Goal: Task Accomplishment & Management: Manage account settings

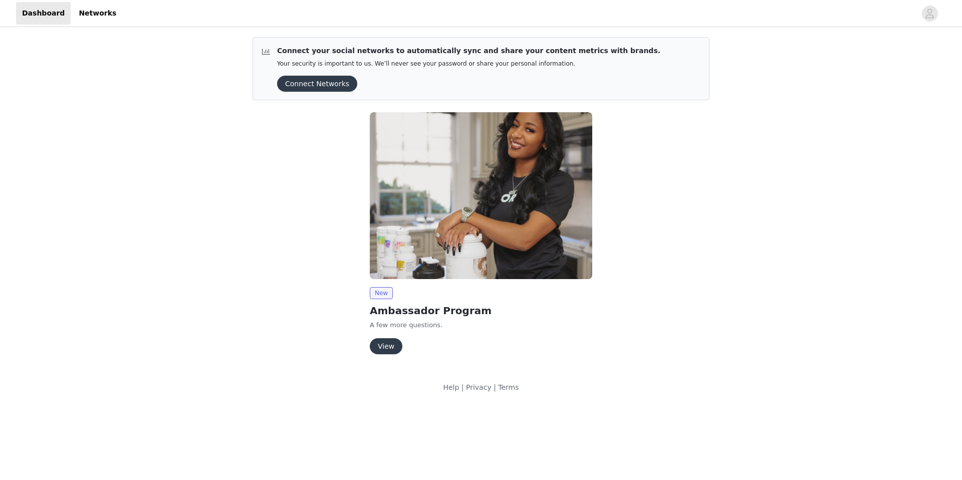
click at [385, 347] on button "View" at bounding box center [386, 346] width 33 height 16
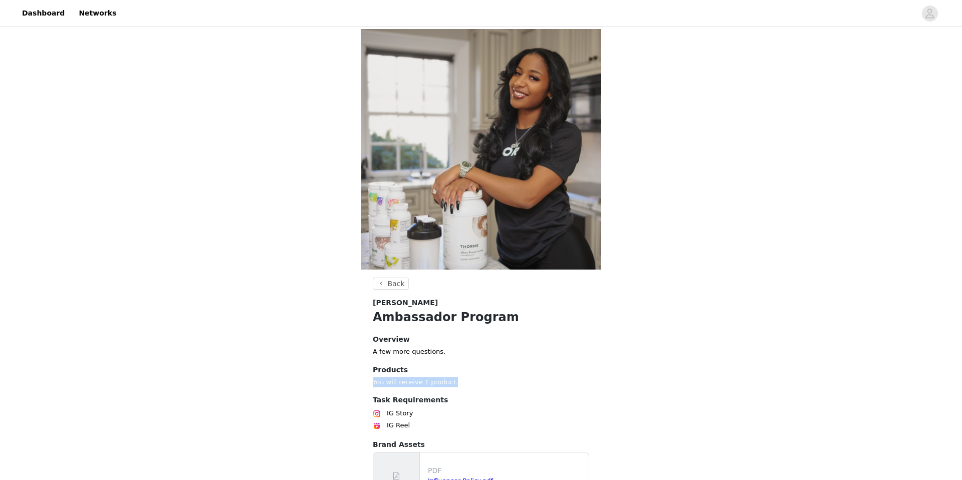
drag, startPoint x: 373, startPoint y: 152, endPoint x: 494, endPoint y: 150, distance: 121.7
click at [494, 377] on p "You will receive 1 product." at bounding box center [481, 382] width 216 height 10
drag, startPoint x: 386, startPoint y: 179, endPoint x: 444, endPoint y: 179, distance: 57.6
click at [444, 407] on div "IG Story" at bounding box center [481, 413] width 216 height 12
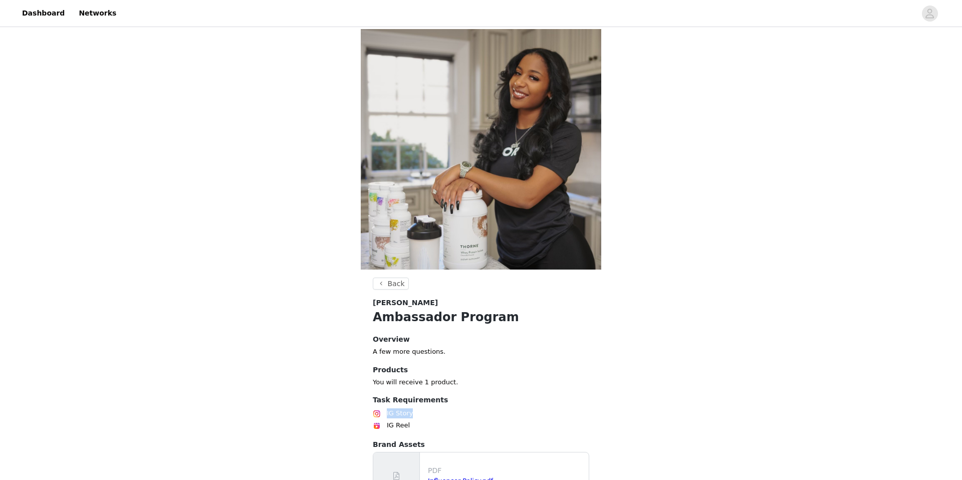
click at [444, 407] on div "IG Story" at bounding box center [481, 413] width 216 height 12
drag, startPoint x: 417, startPoint y: 194, endPoint x: 352, endPoint y: 197, distance: 64.7
click at [351, 197] on div "Back [PERSON_NAME] Ambassador Program Overview A few more questions. Products Y…" at bounding box center [481, 274] width 962 height 490
drag, startPoint x: 433, startPoint y: 182, endPoint x: 485, endPoint y: 182, distance: 52.1
click at [354, 181] on div "Back [PERSON_NAME] Ambassador Program Overview A few more questions. Products Y…" at bounding box center [481, 274] width 962 height 490
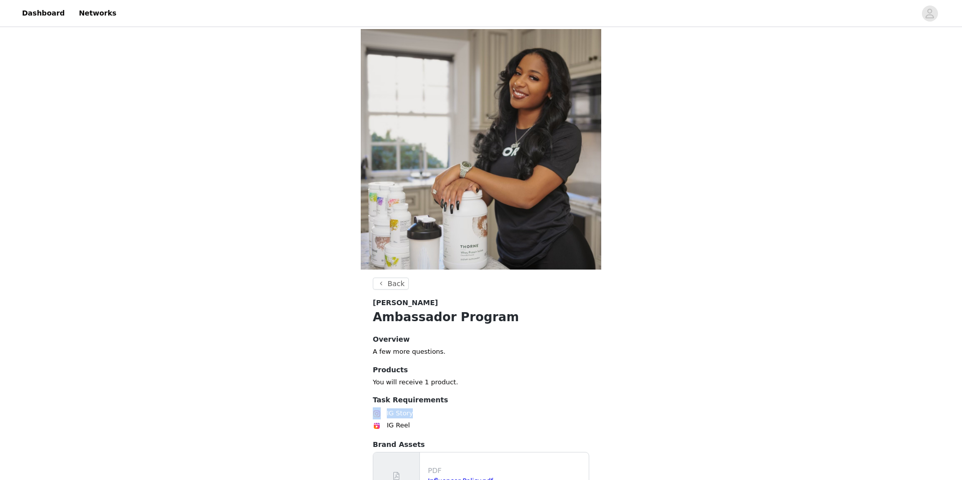
click at [486, 407] on div "IG Story" at bounding box center [481, 413] width 216 height 12
drag, startPoint x: 389, startPoint y: 121, endPoint x: 460, endPoint y: 119, distance: 70.6
click at [460, 347] on p "A few more questions." at bounding box center [481, 352] width 216 height 10
drag, startPoint x: 373, startPoint y: 153, endPoint x: 465, endPoint y: 154, distance: 92.7
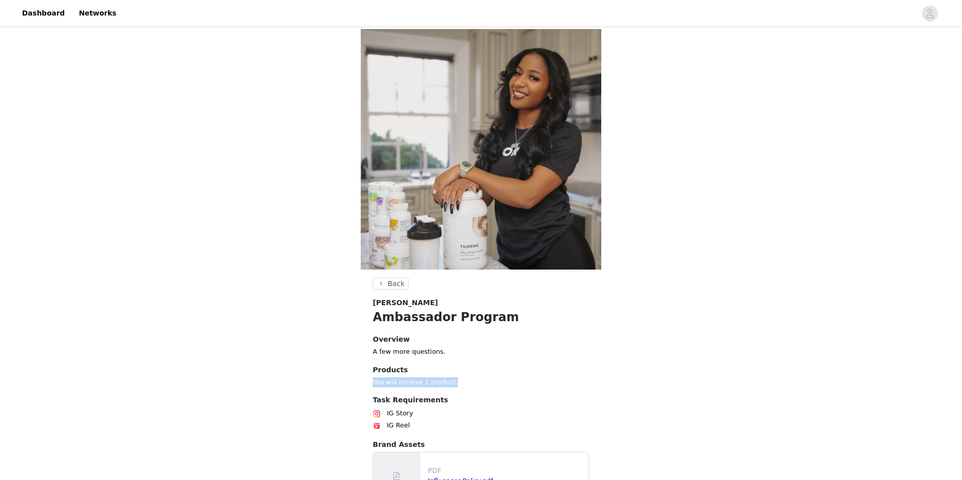
click at [465, 377] on p "You will receive 1 product." at bounding box center [481, 382] width 216 height 10
click at [468, 377] on p "You will receive 1 product." at bounding box center [481, 382] width 216 height 10
drag, startPoint x: 458, startPoint y: 155, endPoint x: 495, endPoint y: 154, distance: 37.6
click at [495, 277] on section "Back [PERSON_NAME] Ambassador Program Overview A few more questions. Products Y…" at bounding box center [481, 398] width 240 height 242
click at [495, 377] on p "You will receive 1 product." at bounding box center [481, 382] width 216 height 10
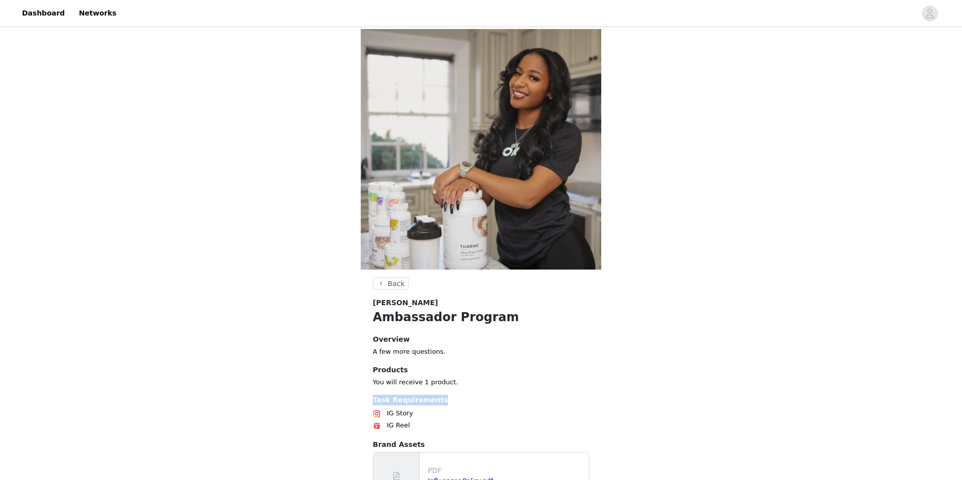
drag, startPoint x: 434, startPoint y: 169, endPoint x: 480, endPoint y: 171, distance: 46.6
click at [480, 395] on h4 "Task Requirements" at bounding box center [481, 400] width 216 height 11
drag, startPoint x: 429, startPoint y: 188, endPoint x: 366, endPoint y: 185, distance: 62.7
click at [387, 395] on div "Task Requirements IG Story IG Reel" at bounding box center [481, 413] width 216 height 37
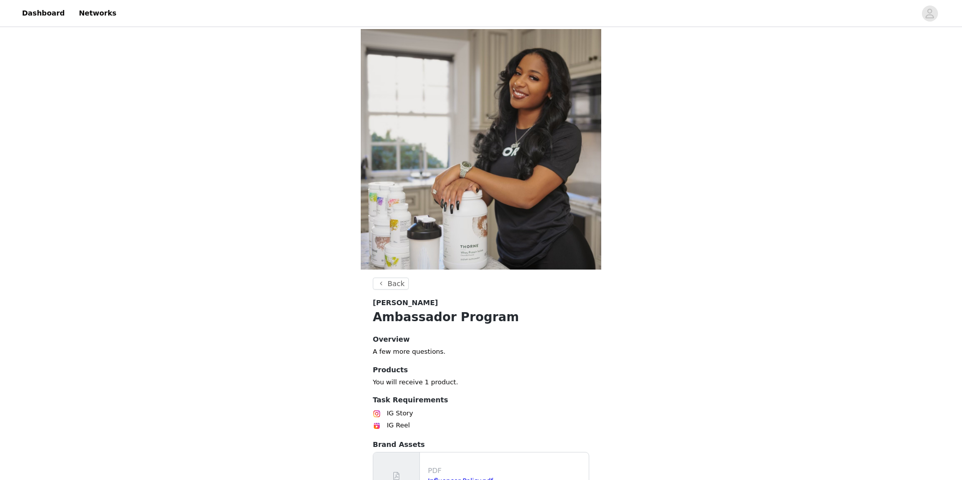
click at [351, 186] on div "Back [PERSON_NAME] Ambassador Program Overview A few more questions. Products Y…" at bounding box center [481, 274] width 962 height 490
drag, startPoint x: 401, startPoint y: 192, endPoint x: 358, endPoint y: 177, distance: 45.8
click at [358, 176] on div "Back [PERSON_NAME] Ambassador Program Overview A few more questions. Products Y…" at bounding box center [481, 274] width 962 height 490
click at [459, 277] on section "Back [PERSON_NAME] Ambassador Program Overview A few more questions. Products Y…" at bounding box center [481, 398] width 240 height 242
drag, startPoint x: 471, startPoint y: 251, endPoint x: 491, endPoint y: 251, distance: 20.5
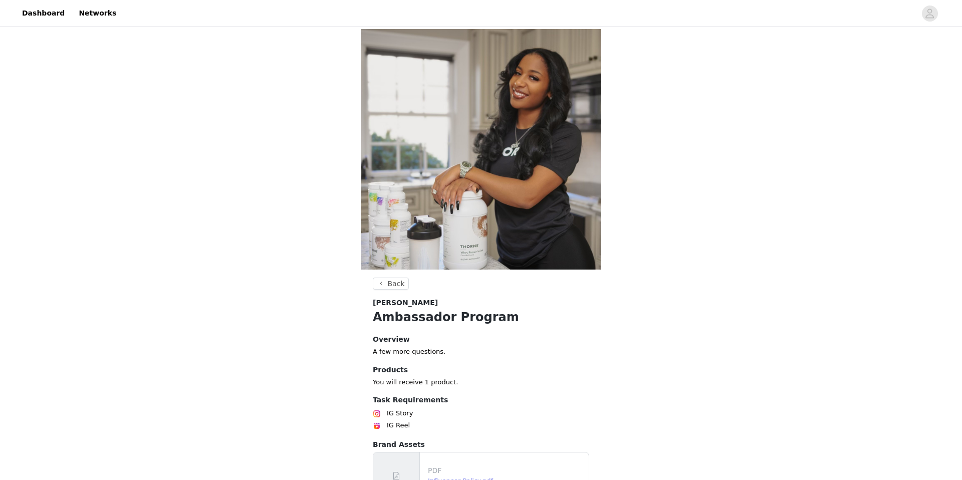
click at [471, 477] on link "Influencer Policy.pdf" at bounding box center [460, 481] width 65 height 8
click at [395, 277] on button "Back" at bounding box center [391, 283] width 36 height 12
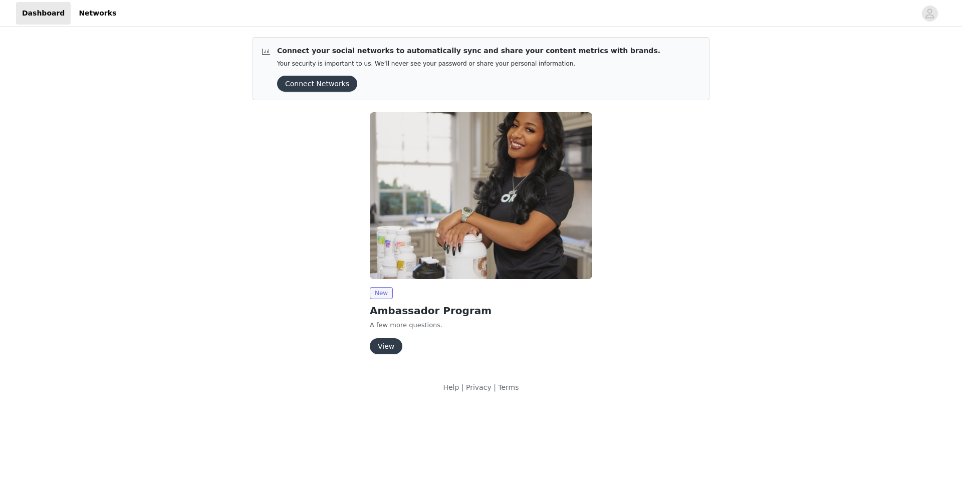
drag, startPoint x: 364, startPoint y: 51, endPoint x: 625, endPoint y: 53, distance: 261.4
click at [625, 53] on article "Connect your social networks to automatically sync and share your content metri…" at bounding box center [480, 68] width 457 height 63
drag, startPoint x: 625, startPoint y: 53, endPoint x: 610, endPoint y: 54, distance: 15.6
click at [625, 53] on article "Connect your social networks to automatically sync and share your content metri…" at bounding box center [480, 68] width 457 height 63
drag, startPoint x: 325, startPoint y: 81, endPoint x: 392, endPoint y: 86, distance: 67.3
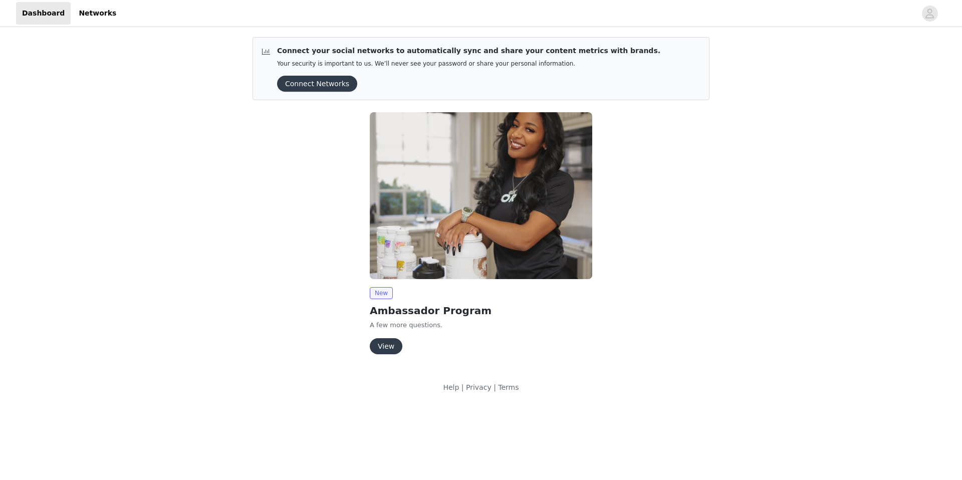
click at [326, 81] on button "Connect Networks" at bounding box center [317, 84] width 80 height 16
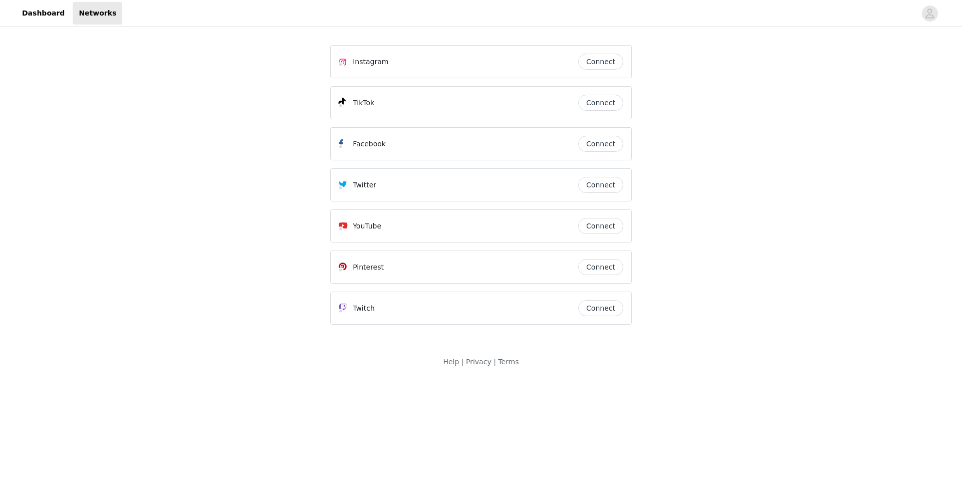
click at [601, 62] on button "Connect" at bounding box center [600, 62] width 45 height 16
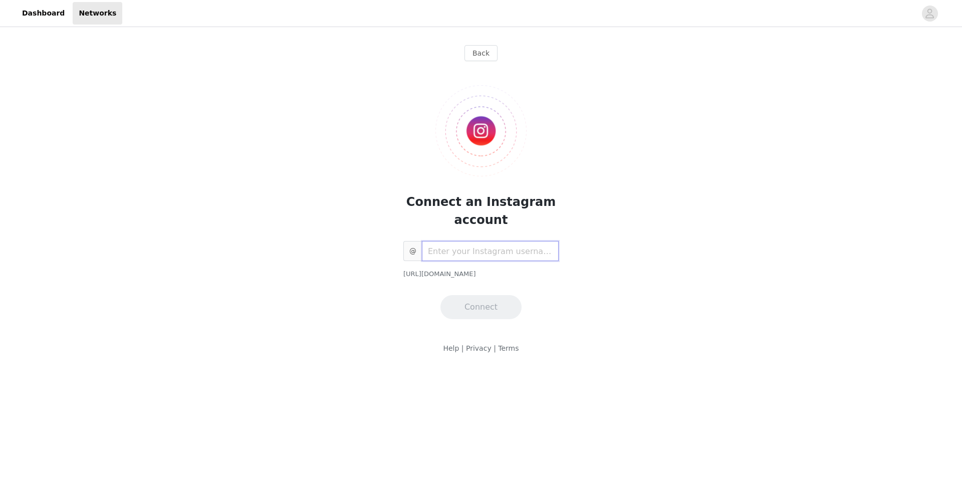
click at [465, 255] on input "text" at bounding box center [490, 251] width 137 height 20
type input "kaylinjohnsonfit"
click at [498, 325] on div "Back Connect an Instagram account @ kaylinjohnsonfit [URL][DOMAIN_NAME] Connect" at bounding box center [481, 180] width 326 height 302
click at [495, 300] on button "Connect" at bounding box center [480, 307] width 81 height 24
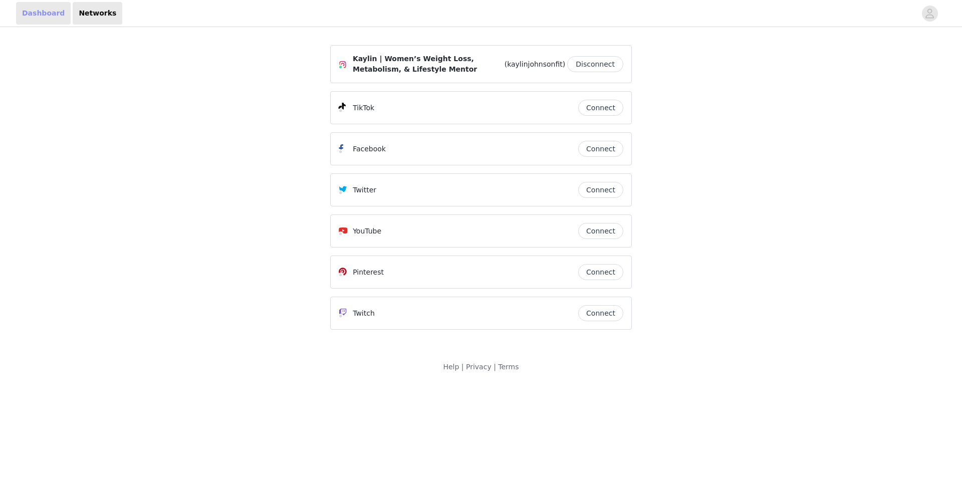
click at [41, 13] on link "Dashboard" at bounding box center [43, 13] width 55 height 23
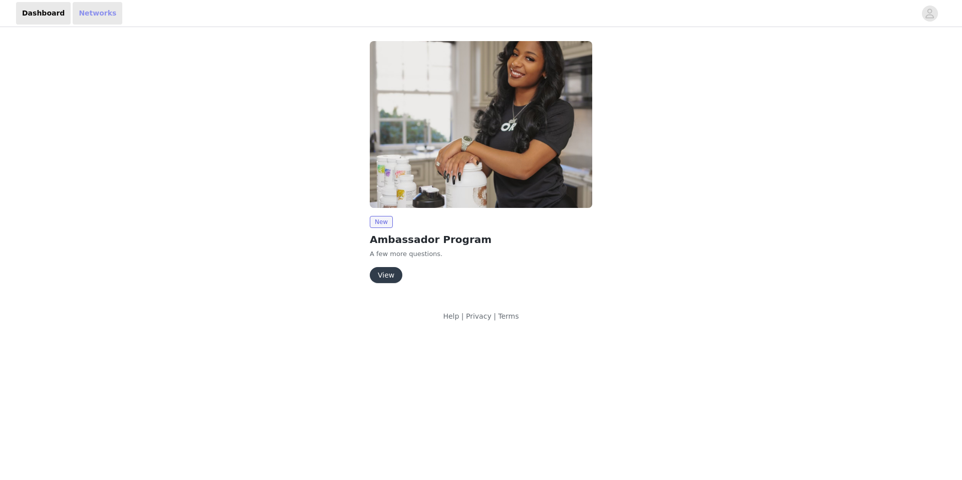
click at [96, 9] on link "Networks" at bounding box center [98, 13] width 50 height 23
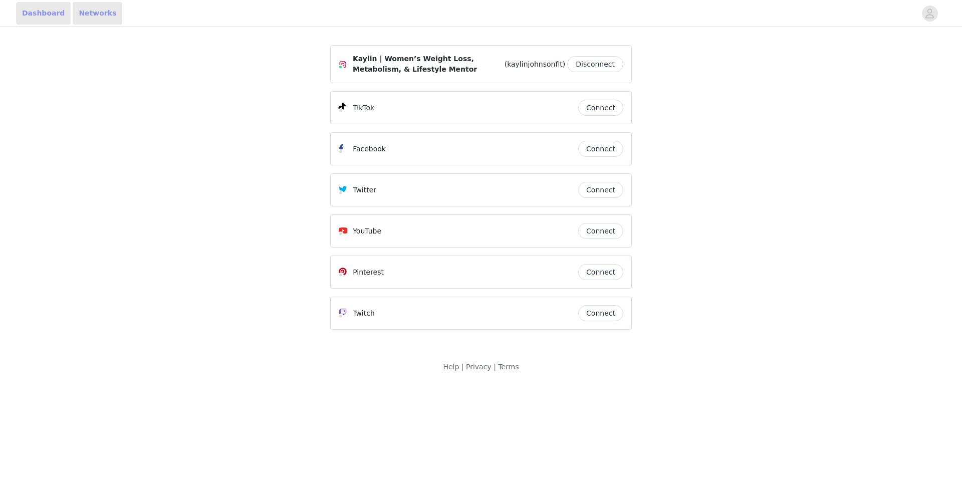
drag, startPoint x: 21, startPoint y: 11, endPoint x: 67, endPoint y: 16, distance: 46.3
click at [22, 11] on link "Dashboard" at bounding box center [43, 13] width 55 height 23
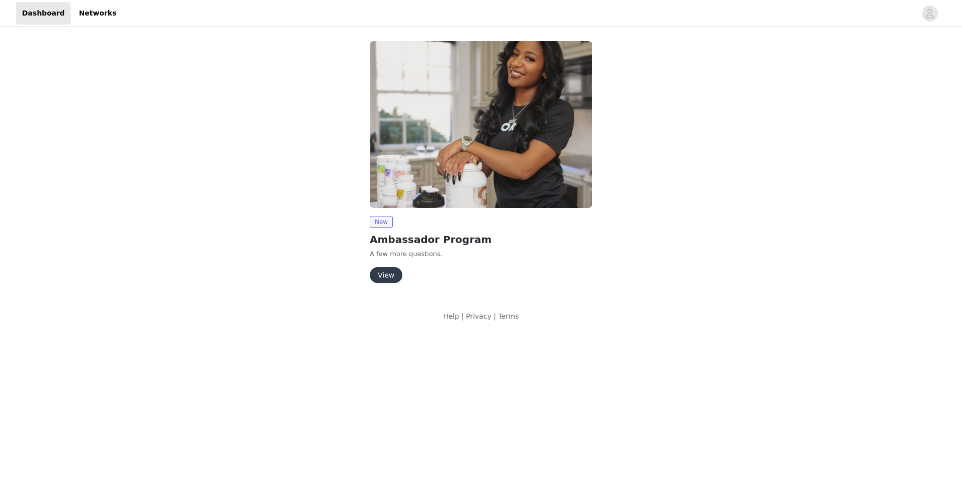
click at [390, 273] on button "View" at bounding box center [386, 275] width 33 height 16
